Goal: Navigation & Orientation: Go to known website

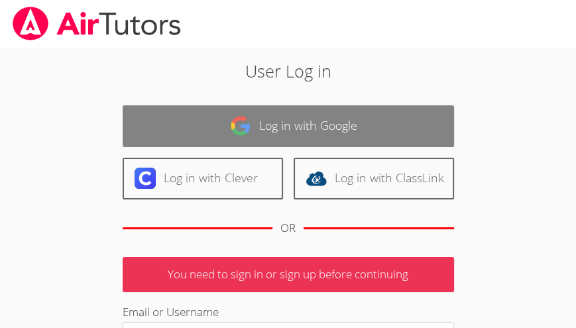
click at [257, 124] on link "Log in with Google" at bounding box center [288, 126] width 331 height 42
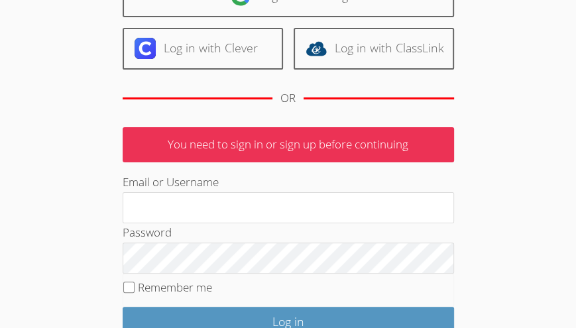
scroll to position [133, 0]
